Goal: Task Accomplishment & Management: Use online tool/utility

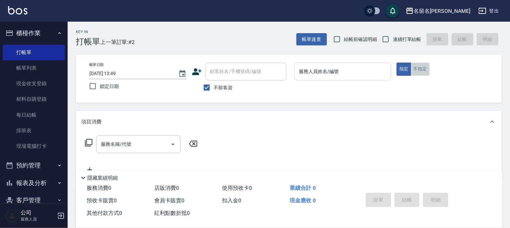
drag, startPoint x: 425, startPoint y: 70, endPoint x: 384, endPoint y: 71, distance: 41.3
click at [425, 70] on button "不指定" at bounding box center [420, 69] width 19 height 13
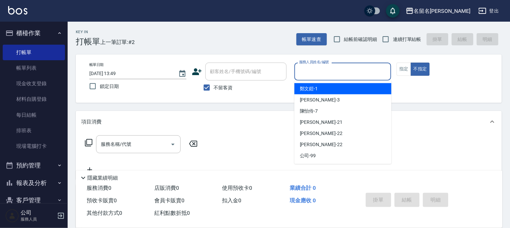
click at [376, 67] on input "服務人員姓名/編號" at bounding box center [343, 72] width 91 height 12
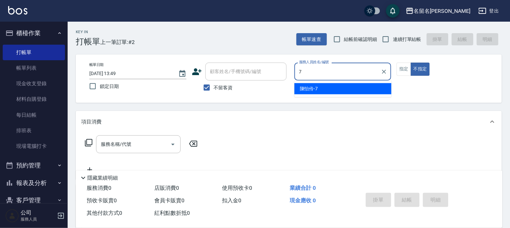
type input "陳怡伶-7"
type button "false"
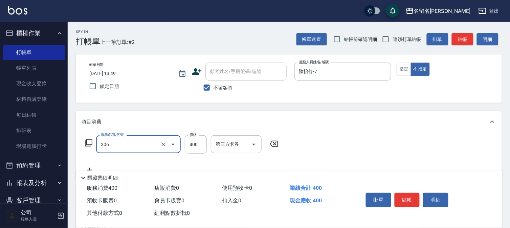
type input "單剪(306)"
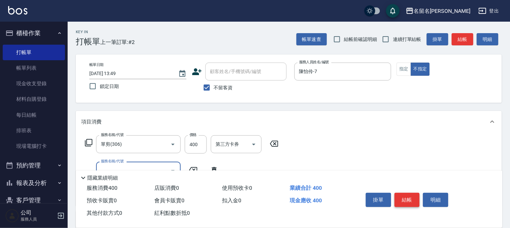
click at [404, 201] on button "結帳" at bounding box center [407, 200] width 25 height 14
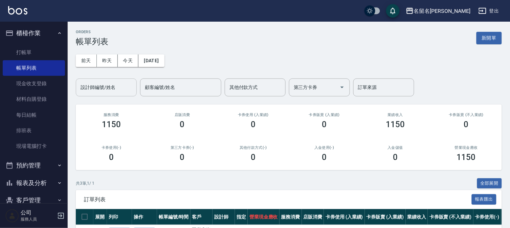
click at [92, 89] on input "設計師編號/姓名" at bounding box center [106, 88] width 55 height 12
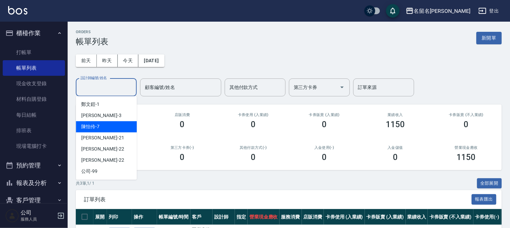
click at [112, 130] on div "[PERSON_NAME]-7" at bounding box center [106, 126] width 61 height 11
type input "陳怡伶-7"
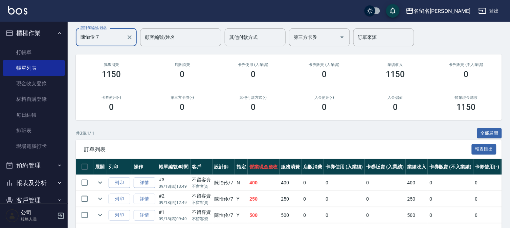
scroll to position [78, 0]
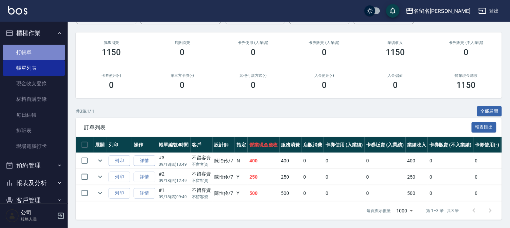
click at [39, 53] on link "打帳單" at bounding box center [34, 53] width 62 height 16
